Goal: Find specific page/section: Find specific page/section

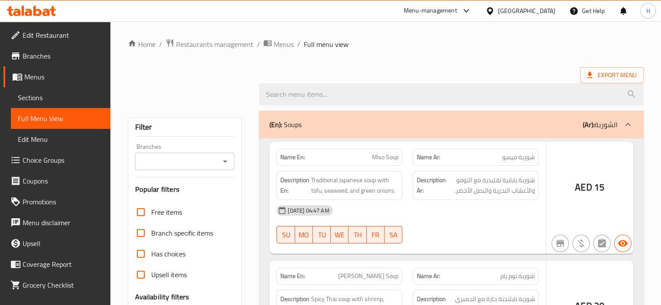
click at [24, 12] on div at bounding box center [330, 152] width 661 height 305
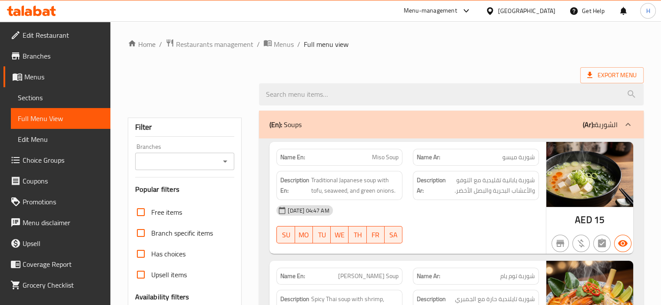
click at [24, 12] on icon at bounding box center [31, 11] width 49 height 10
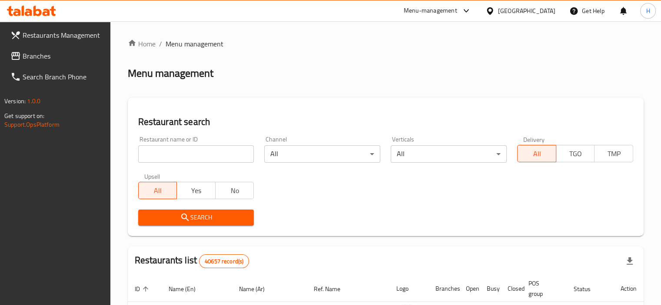
click at [27, 55] on span "Branches" at bounding box center [63, 56] width 81 height 10
